Goal: Navigation & Orientation: Find specific page/section

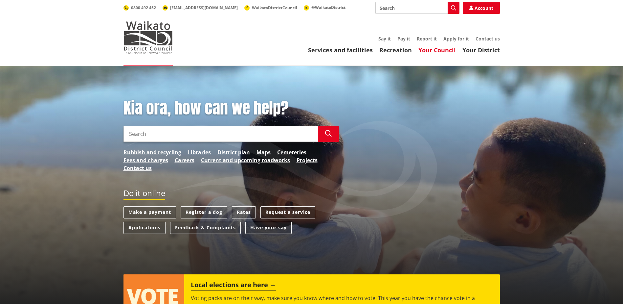
click at [434, 50] on link "Your Council" at bounding box center [437, 50] width 37 height 8
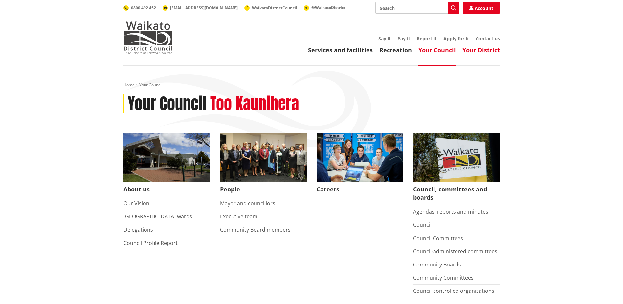
click at [484, 52] on link "Your District" at bounding box center [481, 50] width 37 height 8
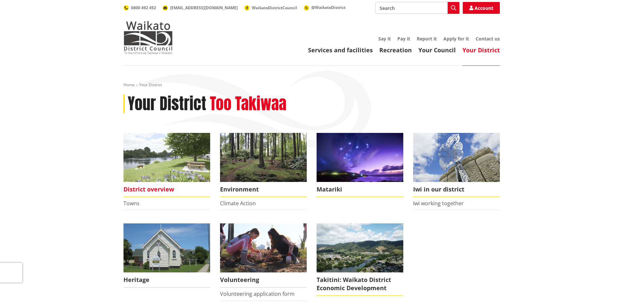
click at [167, 189] on span "District overview" at bounding box center [167, 189] width 87 height 15
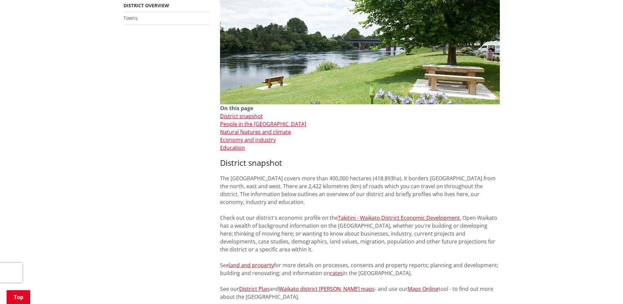
scroll to position [131, 0]
